Goal: Information Seeking & Learning: Find contact information

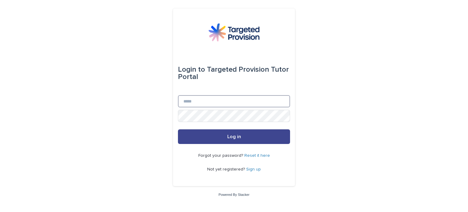
type input "**********"
click at [223, 138] on button "Log in" at bounding box center [234, 136] width 112 height 15
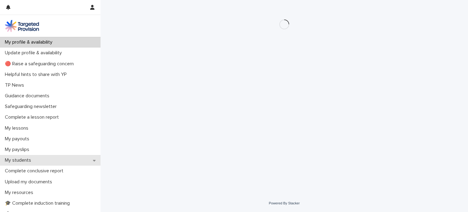
click at [27, 162] on p "My students" at bounding box center [19, 160] width 34 height 6
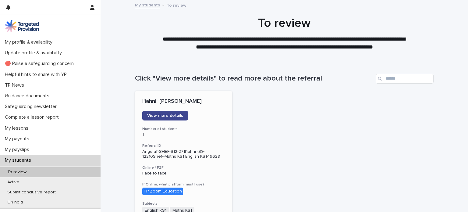
click at [169, 117] on span "View more details" at bounding box center [165, 115] width 36 height 4
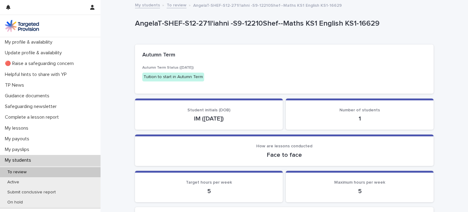
click at [296, 148] on span "How are lessons conducted" at bounding box center [284, 146] width 56 height 4
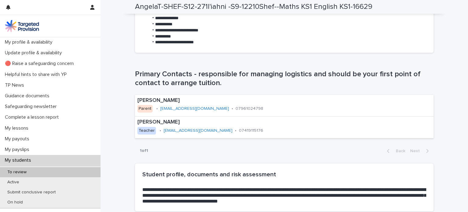
scroll to position [402, 0]
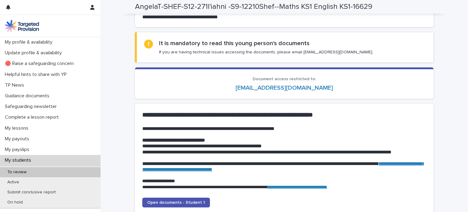
scroll to position [573, 0]
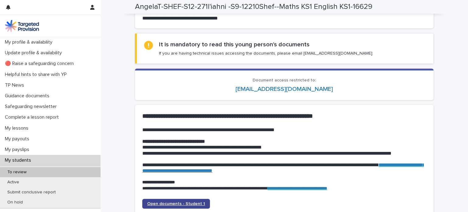
click at [168, 204] on span "Open documents - Student 1" at bounding box center [176, 203] width 58 height 4
click at [362, 114] on h1 "**********" at bounding box center [283, 115] width 282 height 7
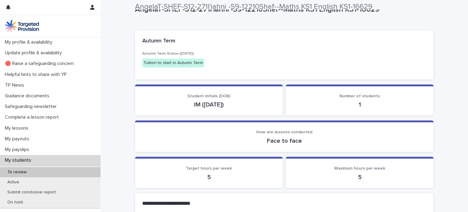
scroll to position [0, 0]
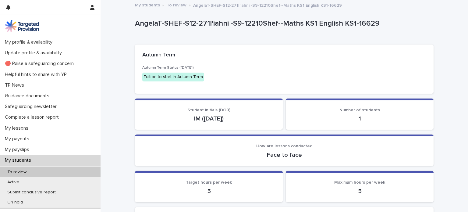
click at [241, 112] on div "Student initials (DOB) IM (14/12/2019)" at bounding box center [208, 115] width 133 height 15
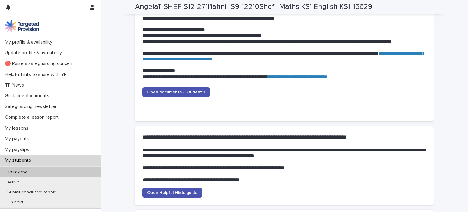
scroll to position [695, 0]
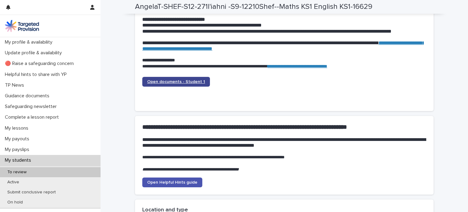
click at [174, 83] on span "Open documents - Student 1" at bounding box center [176, 82] width 58 height 4
click at [188, 83] on span "Open documents - Student 1" at bounding box center [176, 82] width 58 height 4
click at [258, 127] on strong "**********" at bounding box center [244, 127] width 205 height 6
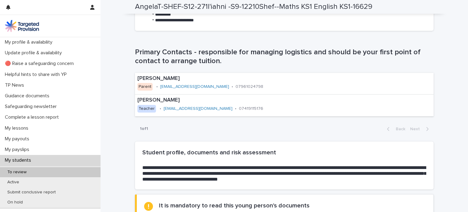
scroll to position [402, 0]
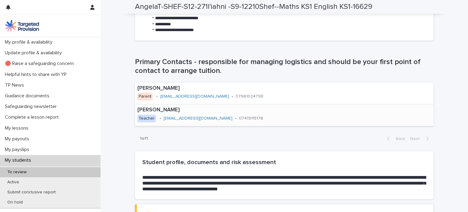
click at [262, 124] on div "Andy Keenan Teacher • akeenan@osmis.org.uk • 07419115176" at bounding box center [221, 114] width 173 height 21
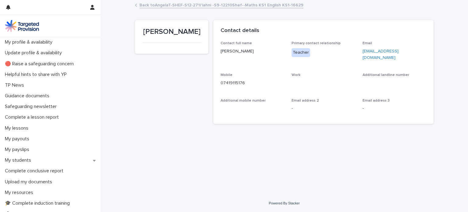
click at [392, 51] on link "akeenan@osmis.org.uk" at bounding box center [381, 54] width 36 height 11
